Goal: Find contact information: Find contact information

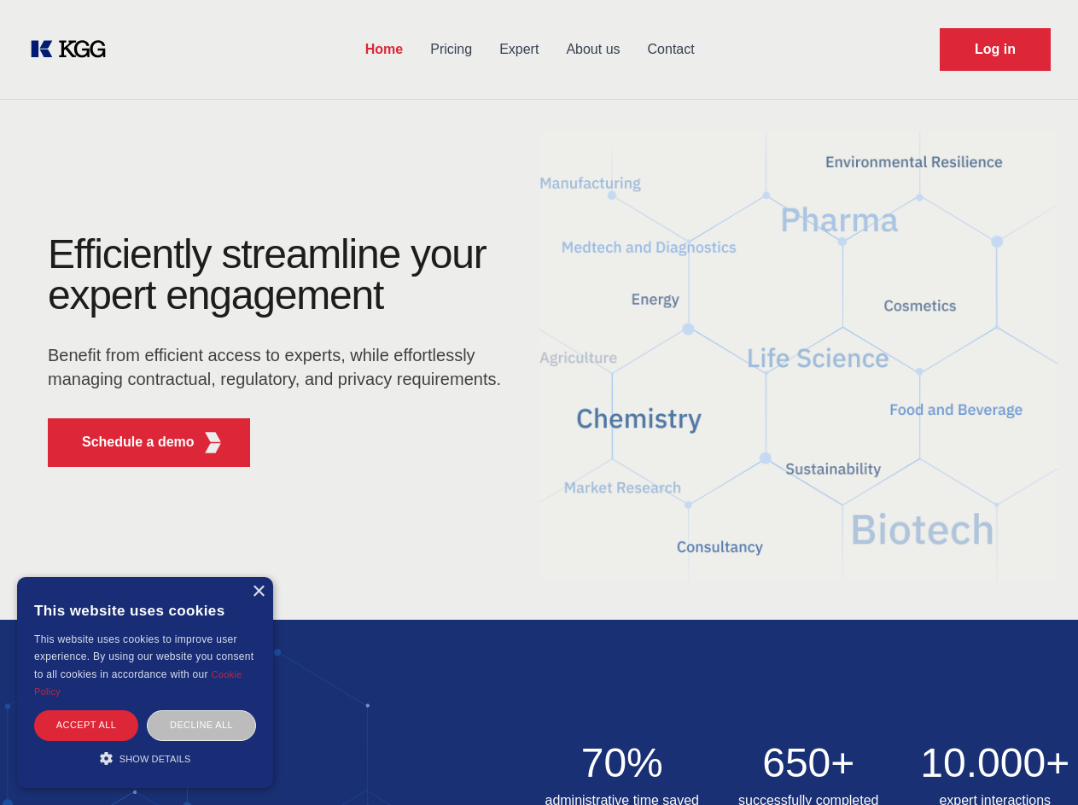
click at [539, 402] on div "Efficiently streamline your expert engagement Benefit from efficient access to …" at bounding box center [279, 357] width 519 height 247
click at [128, 442] on p "Schedule a demo" at bounding box center [138, 442] width 113 height 20
click at [258, 592] on div "× This website uses cookies This website uses cookies to improve user experienc…" at bounding box center [145, 682] width 256 height 211
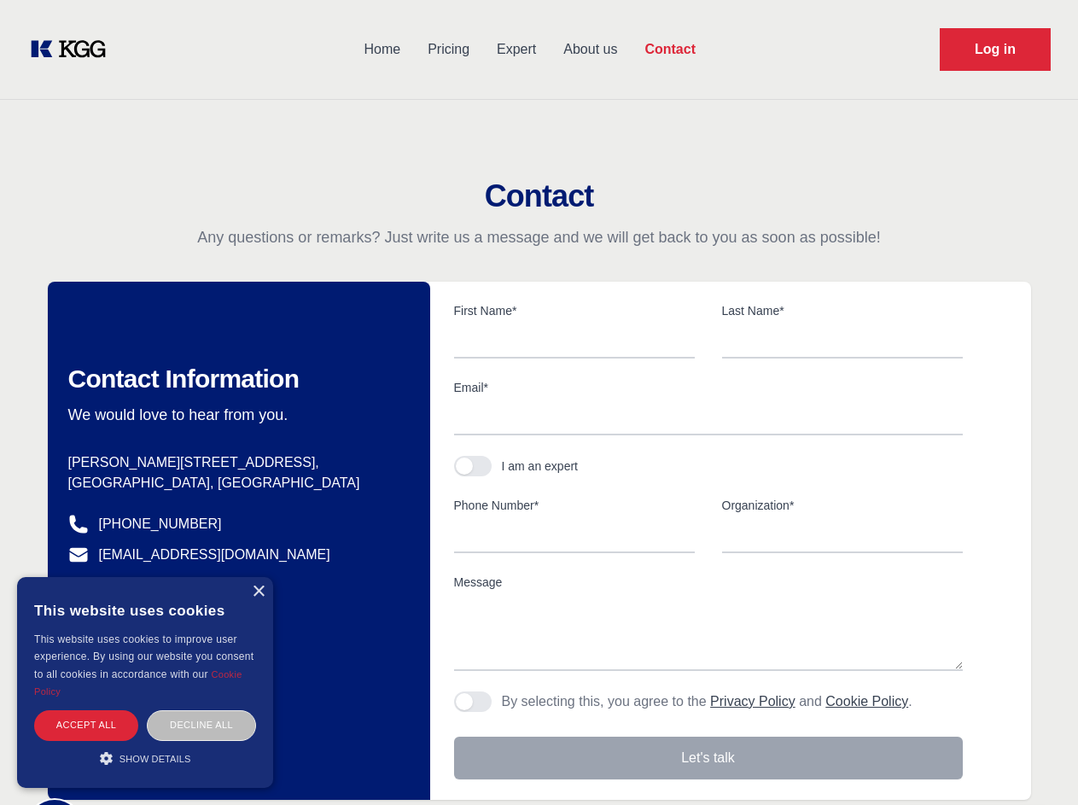
click at [86, 725] on div "Accept all" at bounding box center [86, 725] width 104 height 30
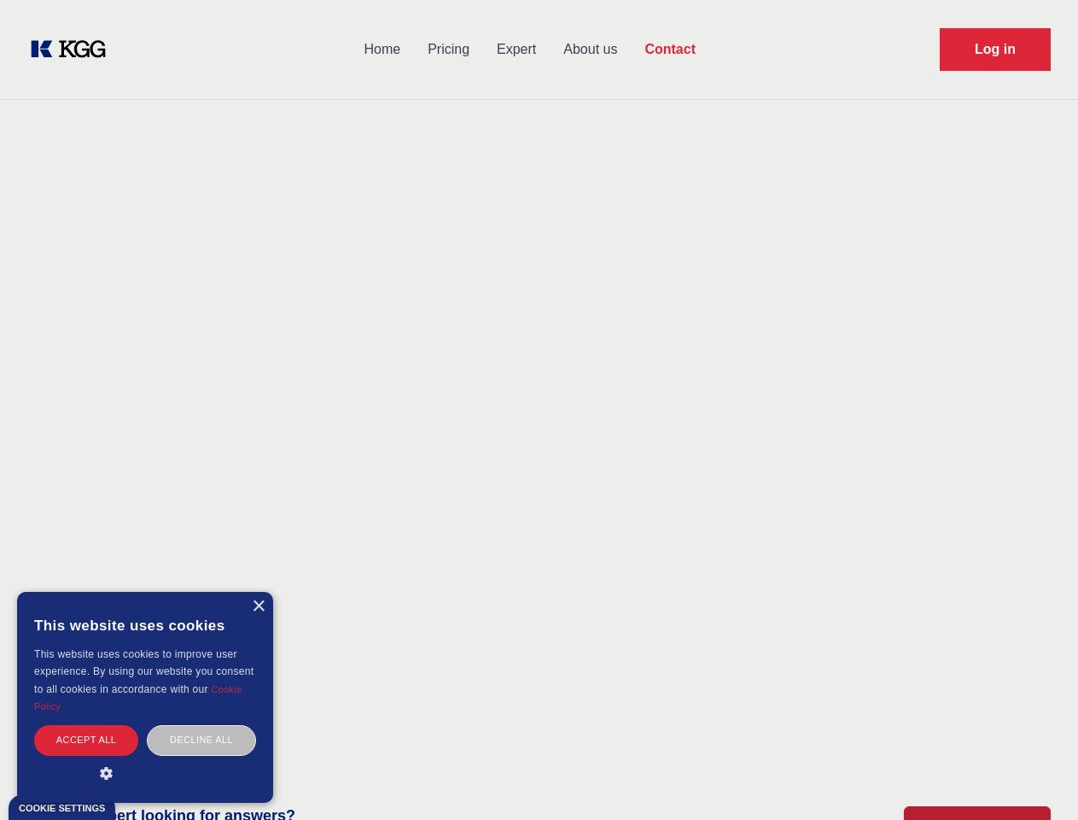
click at [201, 725] on div "Decline all" at bounding box center [201, 740] width 109 height 30
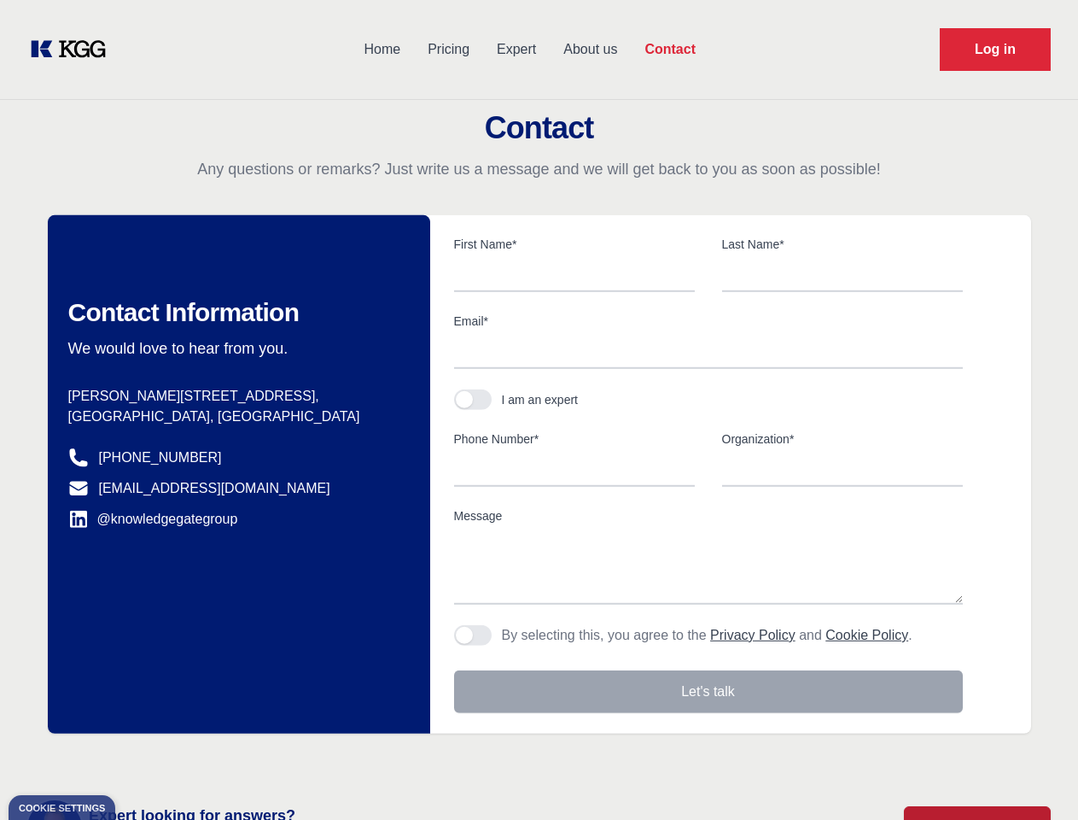
click at [145, 758] on main "Contact Any questions or remarks? Just write us a message and we will get back …" at bounding box center [539, 444] width 1078 height 889
